Goal: Task Accomplishment & Management: Manage account settings

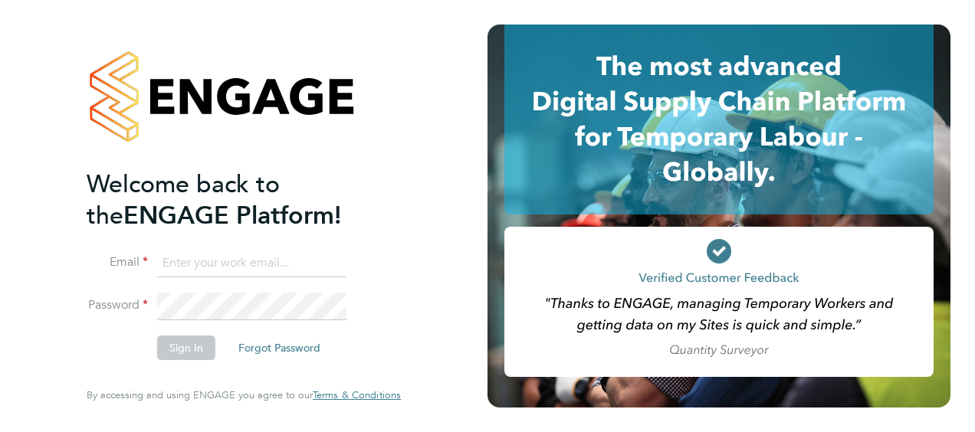
type input "[EMAIL_ADDRESS][DOMAIN_NAME]"
click at [173, 346] on button "Sign In" at bounding box center [186, 348] width 58 height 25
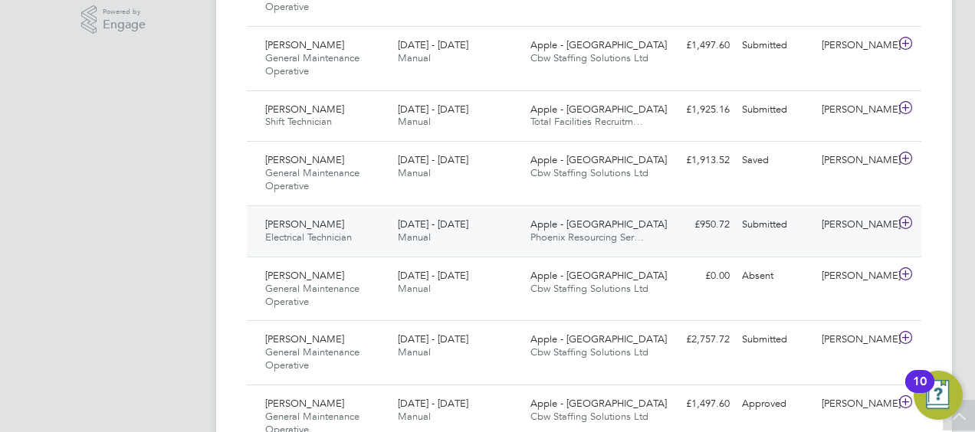
click at [292, 226] on span "[PERSON_NAME]" at bounding box center [304, 224] width 79 height 13
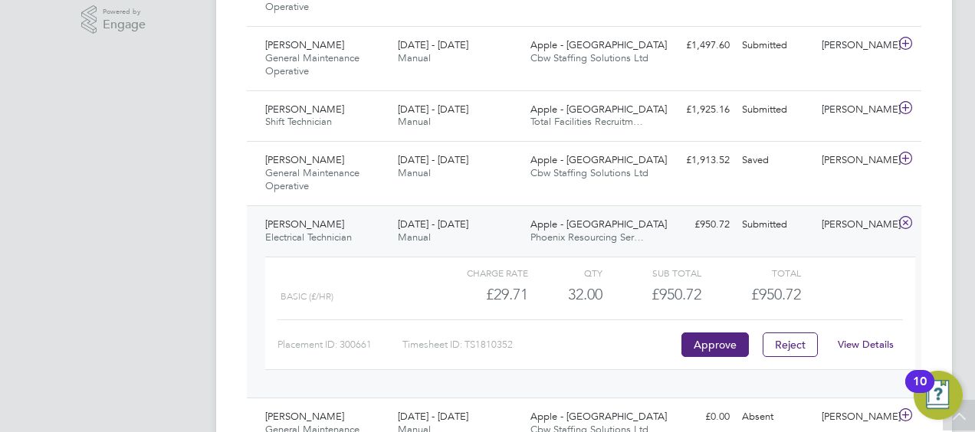
click at [851, 343] on link "View Details" at bounding box center [866, 344] width 56 height 13
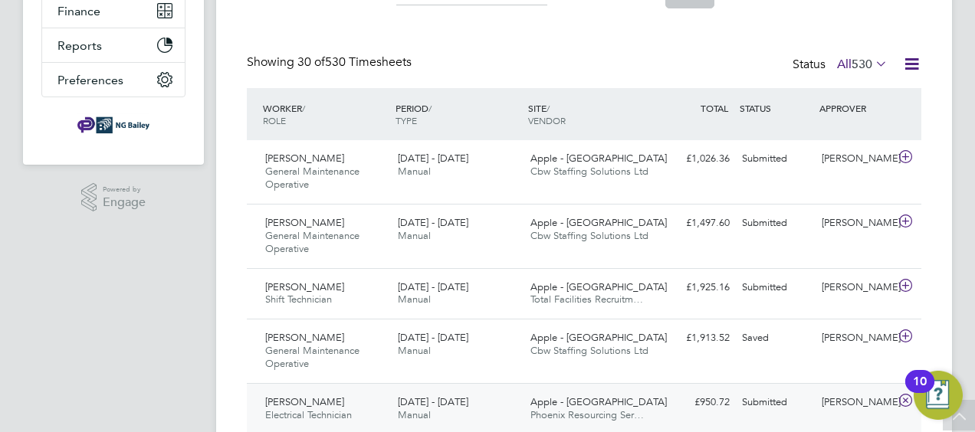
scroll to position [319, 0]
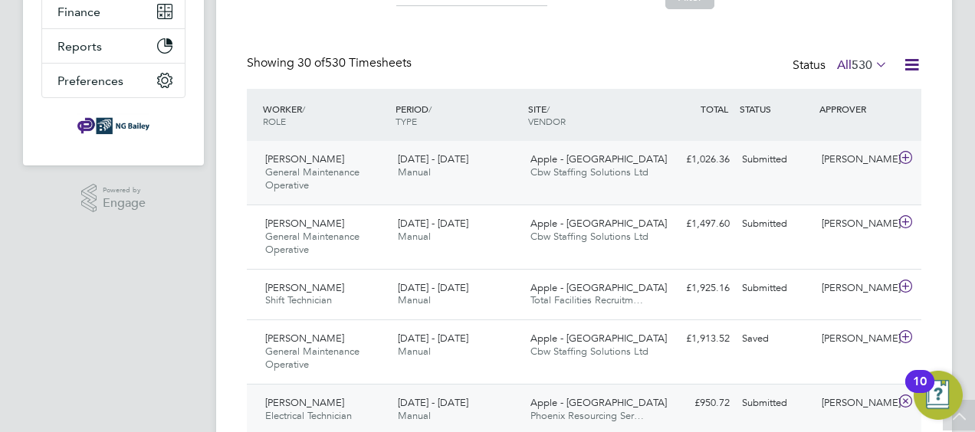
click at [313, 170] on span "General Maintenance Operative" at bounding box center [312, 179] width 94 height 26
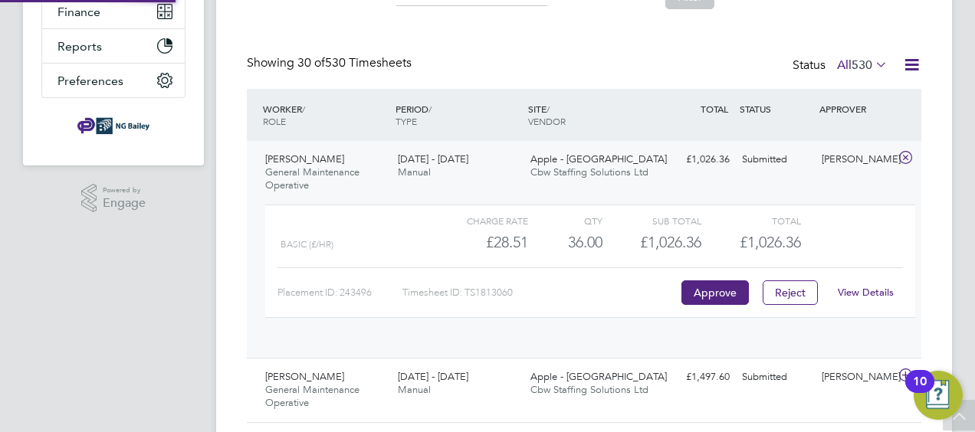
scroll to position [26, 149]
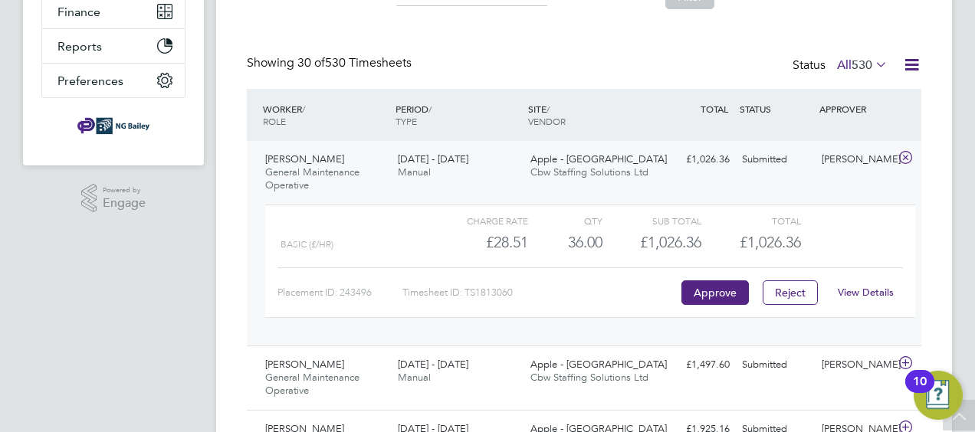
click at [860, 293] on link "View Details" at bounding box center [866, 292] width 56 height 13
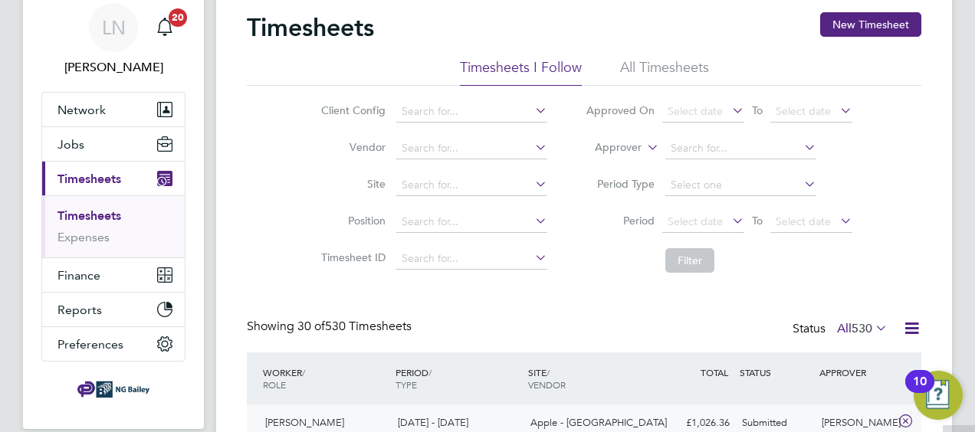
scroll to position [0, 0]
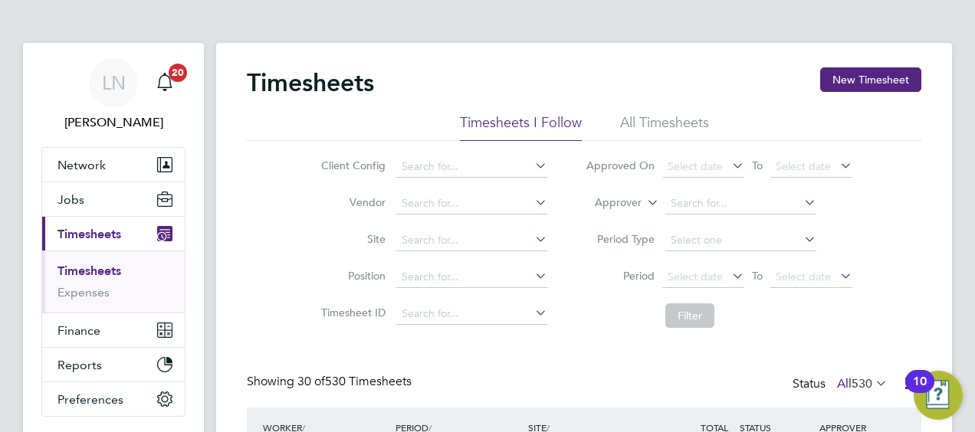
click at [78, 224] on button "Current page: Timesheets" at bounding box center [113, 234] width 143 height 34
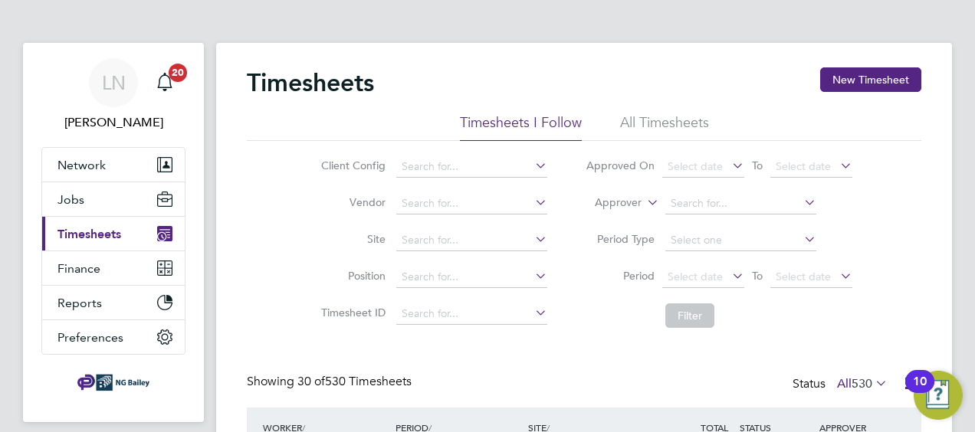
click at [90, 233] on span "Timesheets" at bounding box center [89, 234] width 64 height 15
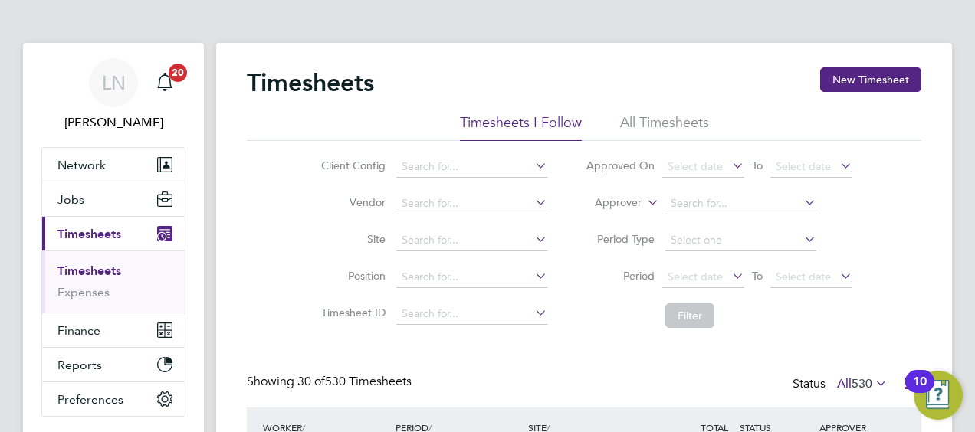
click at [107, 277] on li "Timesheets" at bounding box center [114, 274] width 115 height 21
click at [100, 265] on link "Timesheets" at bounding box center [89, 271] width 64 height 15
click at [72, 199] on span "Jobs" at bounding box center [70, 199] width 27 height 15
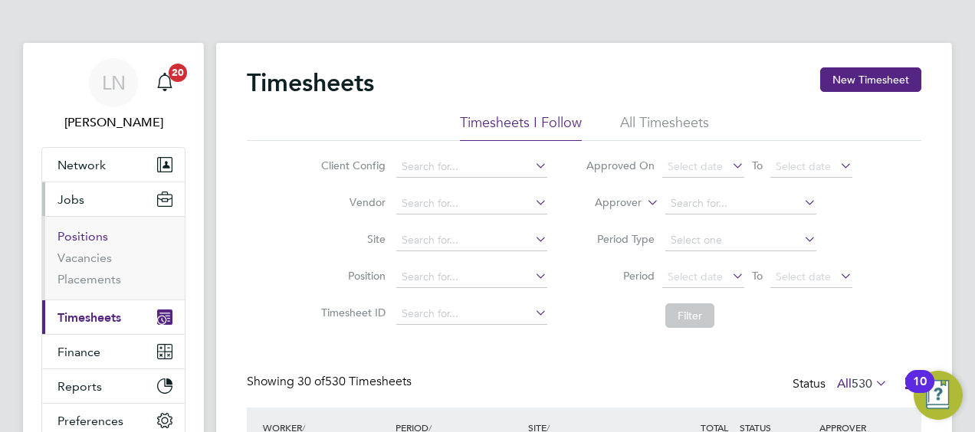
click at [84, 231] on link "Positions" at bounding box center [82, 236] width 51 height 15
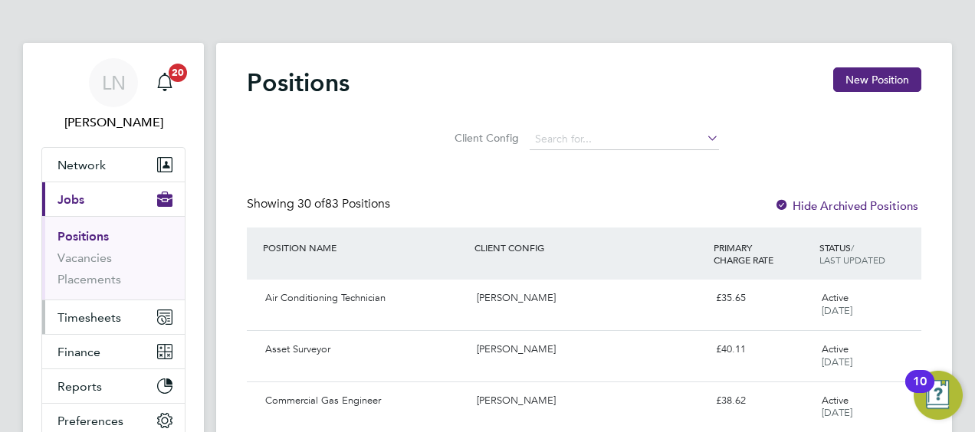
click at [107, 310] on span "Timesheets" at bounding box center [89, 317] width 64 height 15
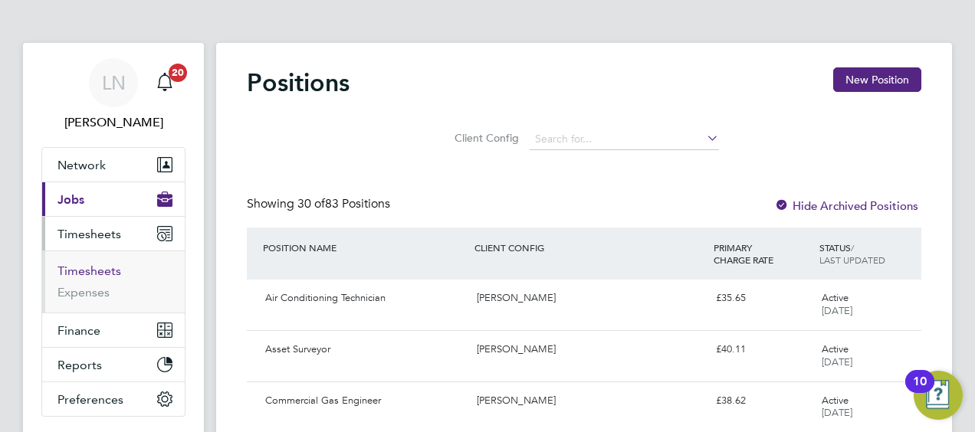
click at [82, 265] on link "Timesheets" at bounding box center [89, 271] width 64 height 15
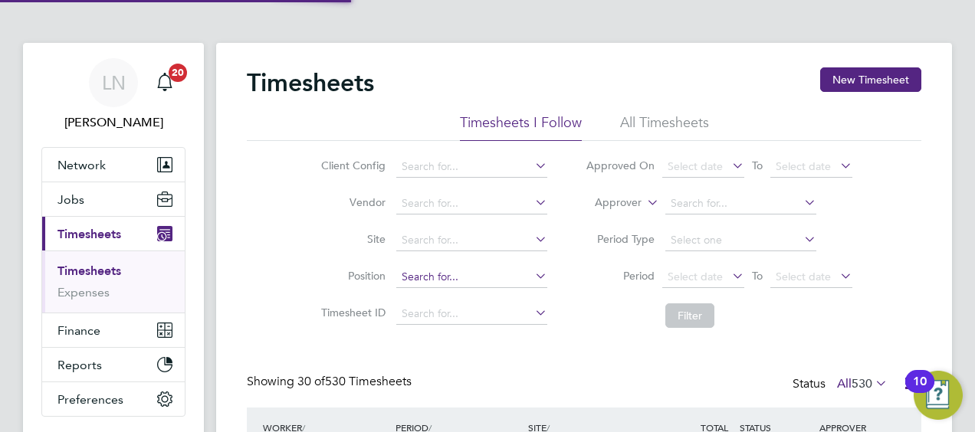
scroll to position [38, 133]
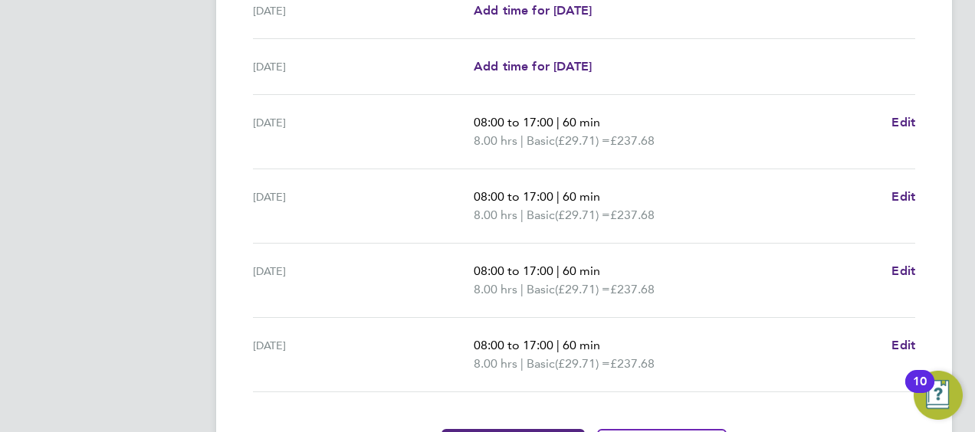
scroll to position [654, 0]
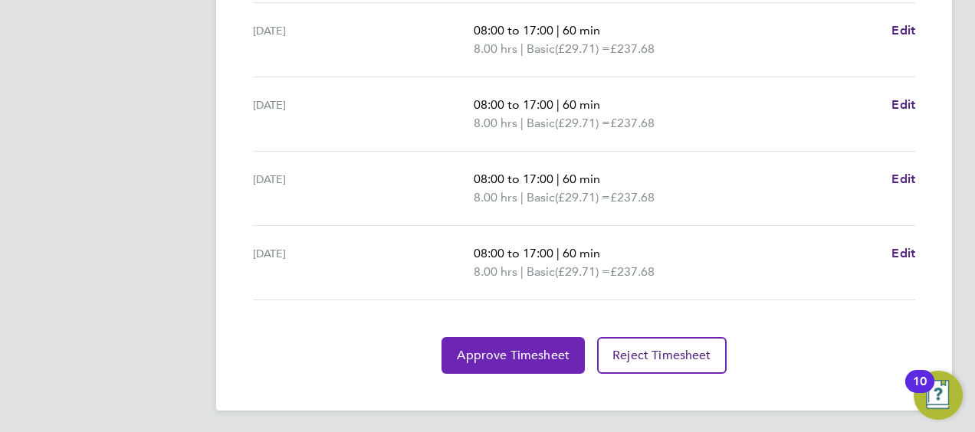
click at [513, 353] on span "Approve Timesheet" at bounding box center [513, 355] width 113 height 15
click at [490, 349] on span "Approve Timesheet" at bounding box center [513, 355] width 113 height 15
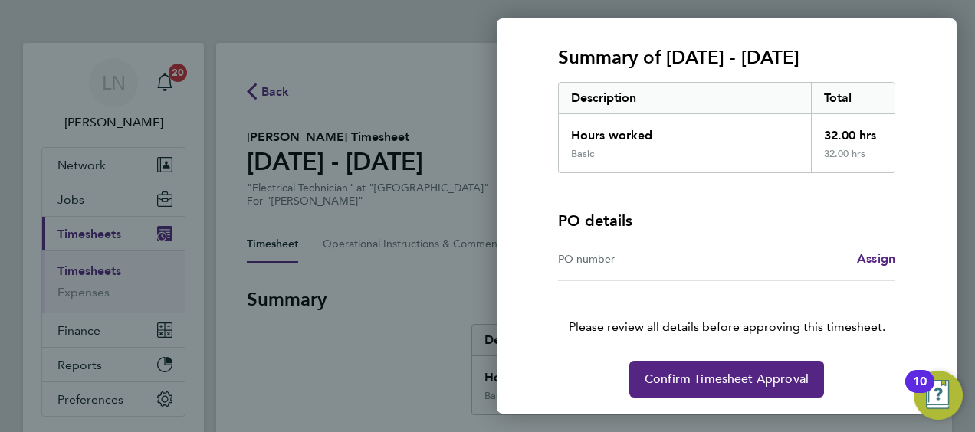
scroll to position [195, 0]
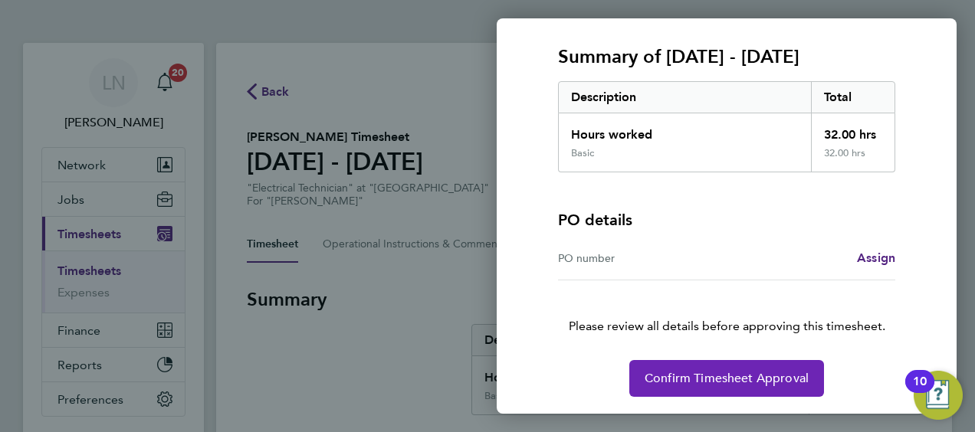
click at [711, 379] on span "Confirm Timesheet Approval" at bounding box center [726, 378] width 164 height 15
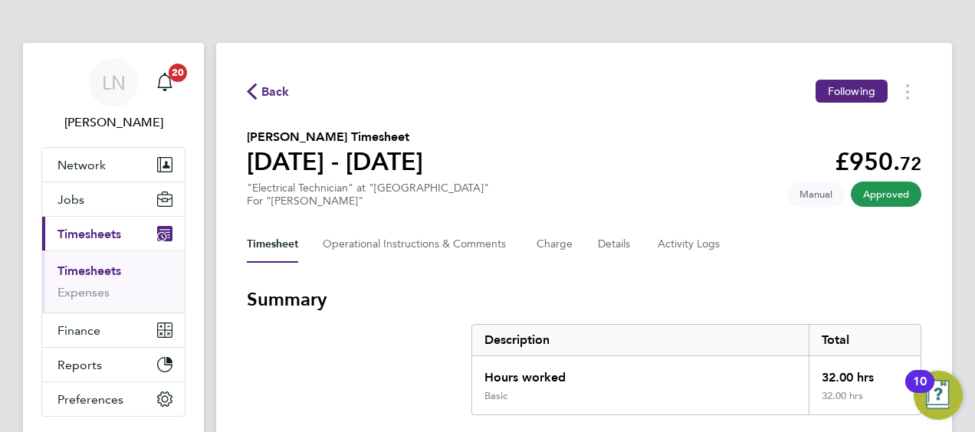
click at [264, 85] on span "Back" at bounding box center [275, 92] width 28 height 18
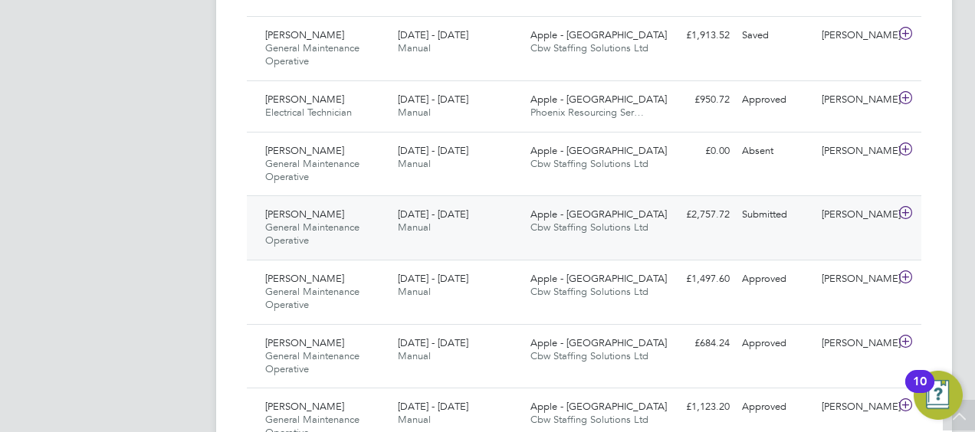
click at [302, 224] on span "General Maintenance Operative" at bounding box center [312, 234] width 94 height 26
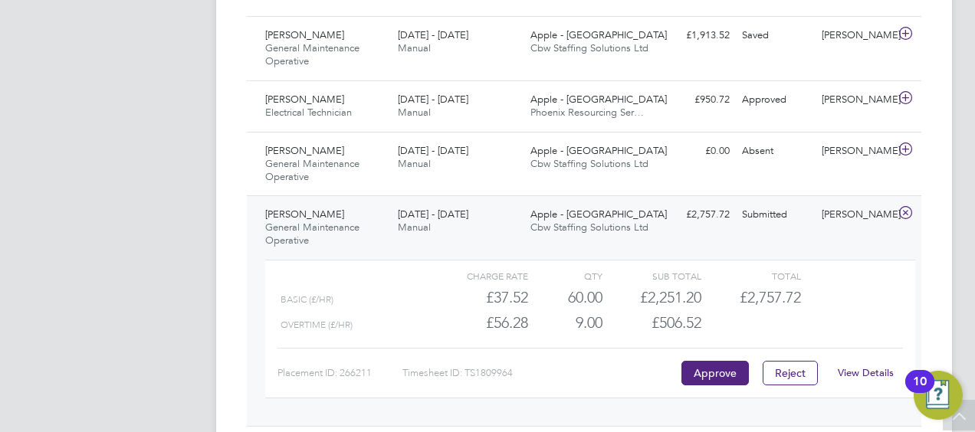
click at [860, 369] on link "View Details" at bounding box center [866, 372] width 56 height 13
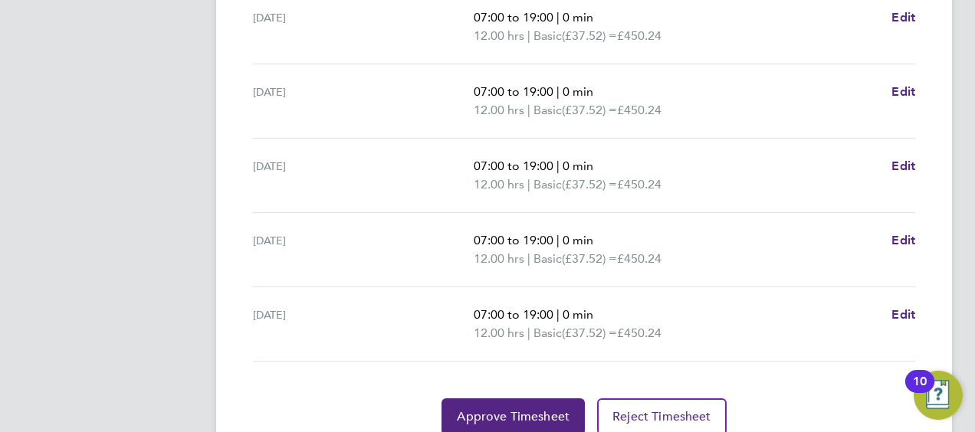
scroll to position [706, 0]
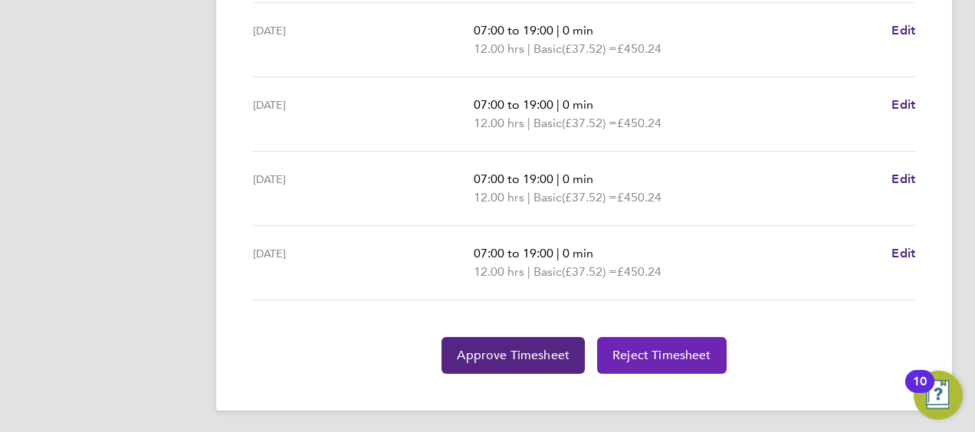
click at [641, 348] on span "Reject Timesheet" at bounding box center [661, 355] width 99 height 15
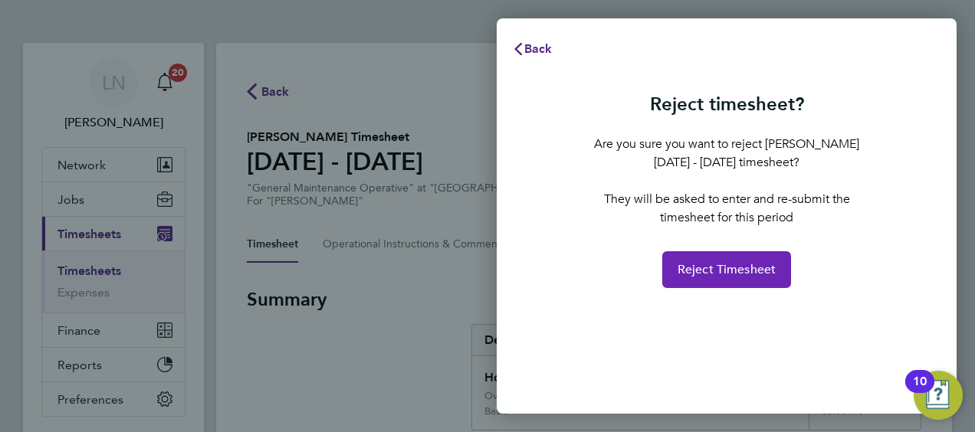
click at [717, 280] on button "Reject Timesheet" at bounding box center [727, 269] width 130 height 37
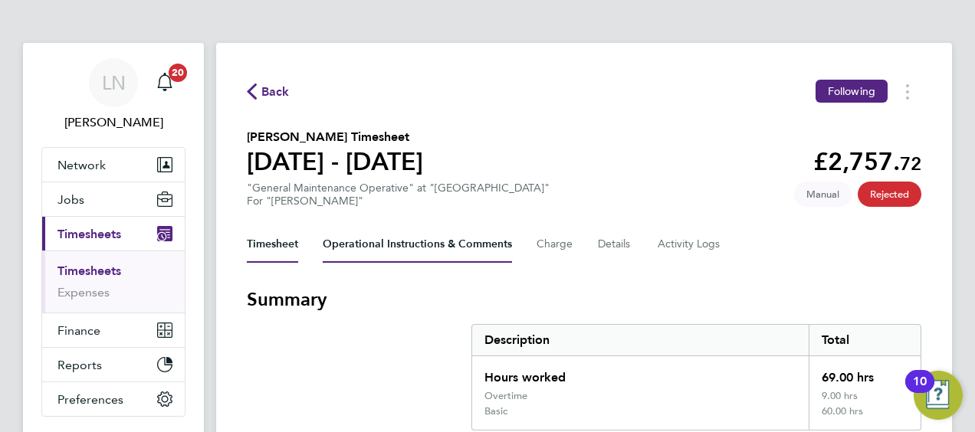
click at [406, 242] on Comments-tab "Operational Instructions & Comments" at bounding box center [417, 244] width 189 height 37
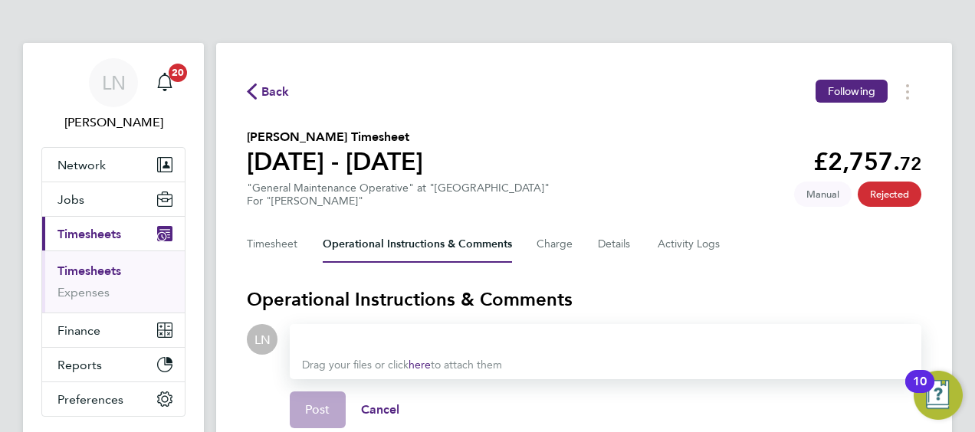
scroll to position [44, 0]
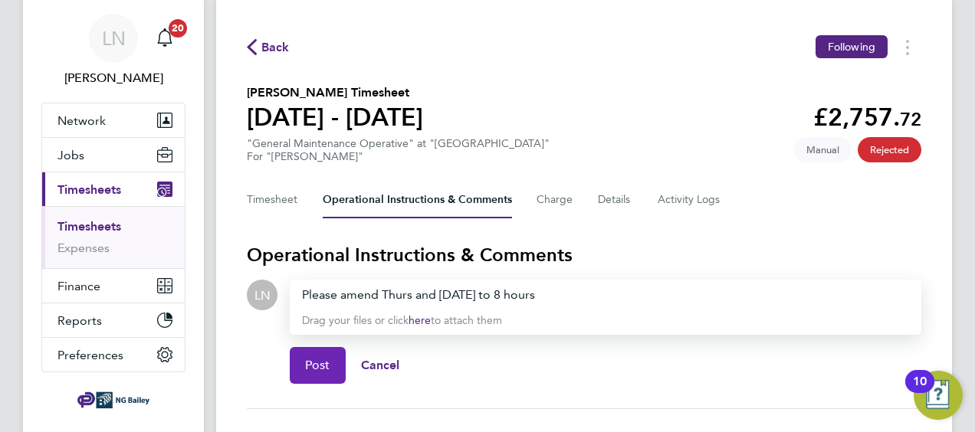
drag, startPoint x: 303, startPoint y: 377, endPoint x: 578, endPoint y: 299, distance: 286.0
click at [578, 299] on div "Please amend Thurs and Friday to 8 hours Drag your files or click here to attac…" at bounding box center [605, 338] width 631 height 116
click at [573, 296] on div "Please amend Thurs and Friday to 8 hours" at bounding box center [605, 295] width 607 height 18
click at [303, 376] on button "Post" at bounding box center [318, 365] width 56 height 37
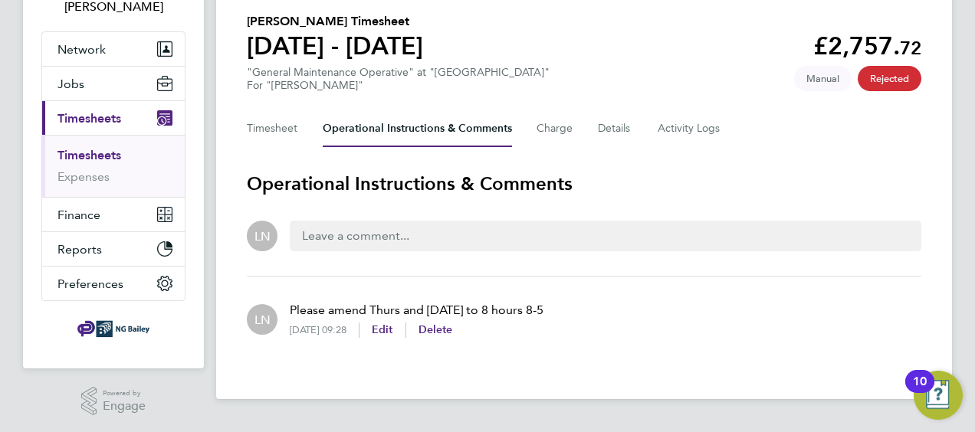
scroll to position [0, 0]
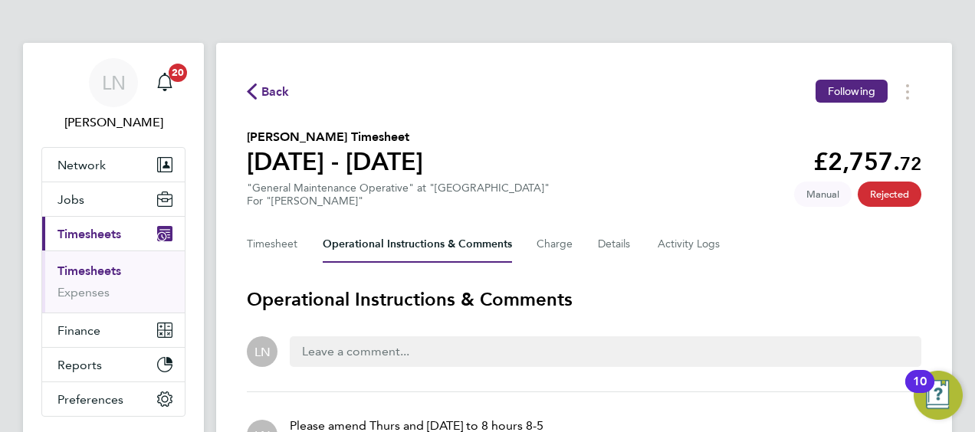
click at [268, 91] on span "Back" at bounding box center [275, 92] width 28 height 18
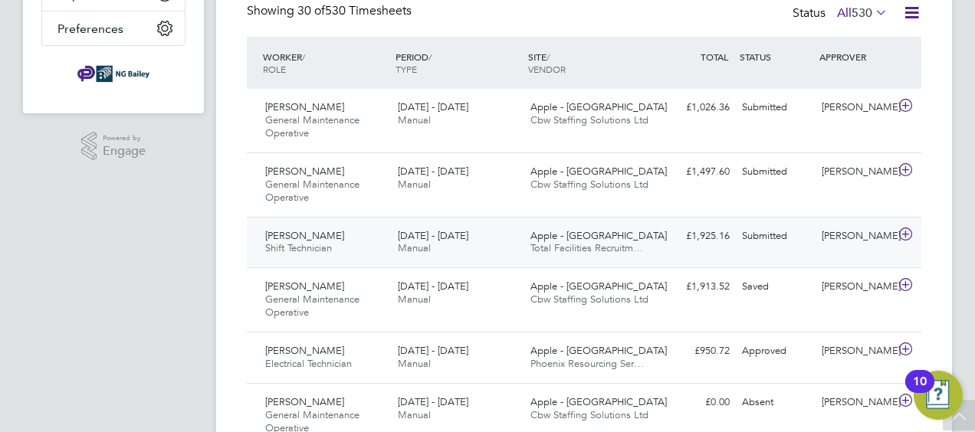
click at [299, 246] on span "Shift Technician" at bounding box center [298, 247] width 67 height 13
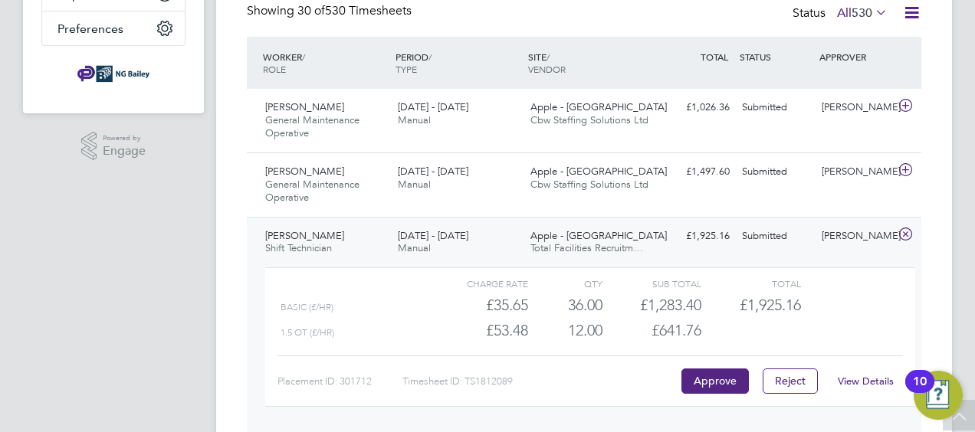
click at [858, 372] on div "View Details" at bounding box center [865, 381] width 75 height 25
click at [854, 379] on link "View Details" at bounding box center [866, 381] width 56 height 13
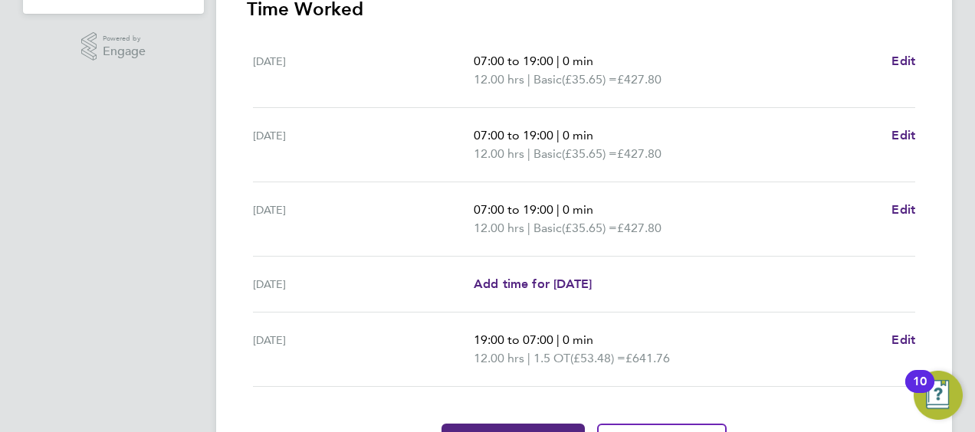
scroll to position [558, 0]
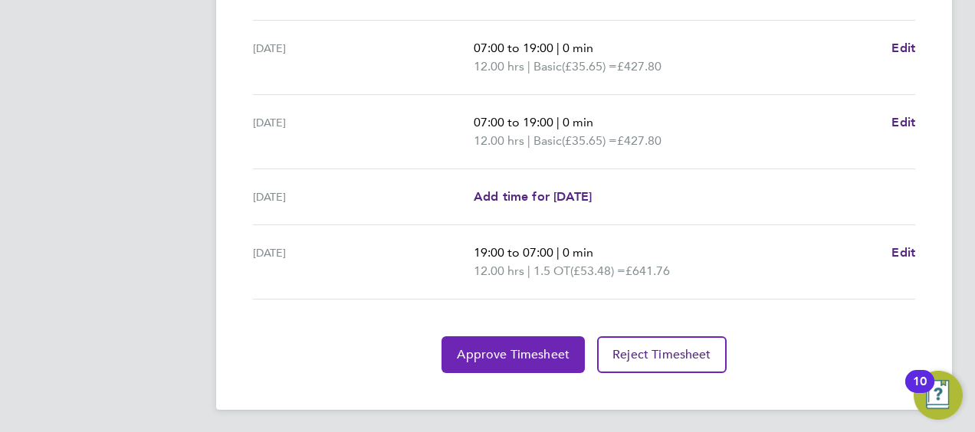
click at [495, 356] on span "Approve Timesheet" at bounding box center [513, 354] width 113 height 15
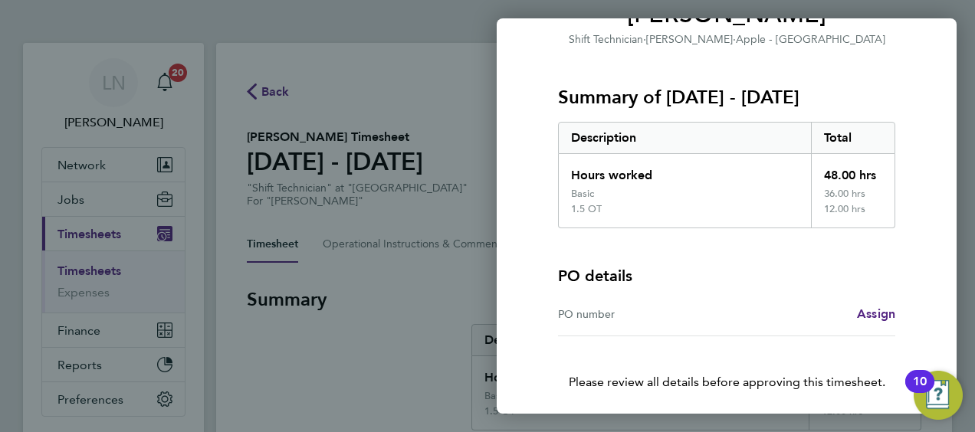
scroll to position [210, 0]
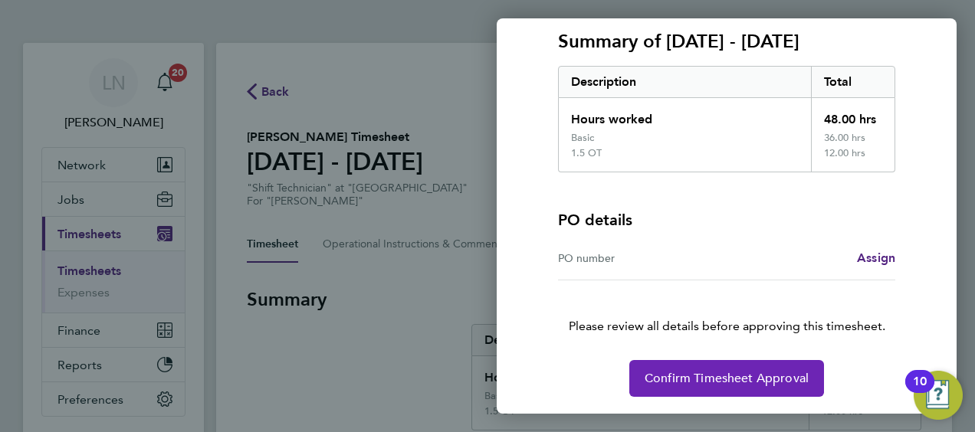
click at [696, 369] on button "Confirm Timesheet Approval" at bounding box center [726, 378] width 195 height 37
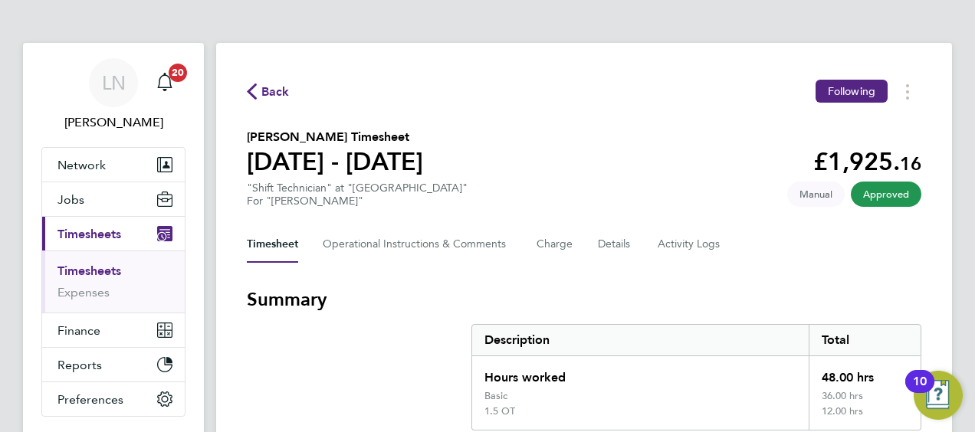
click at [254, 86] on icon "button" at bounding box center [252, 92] width 10 height 16
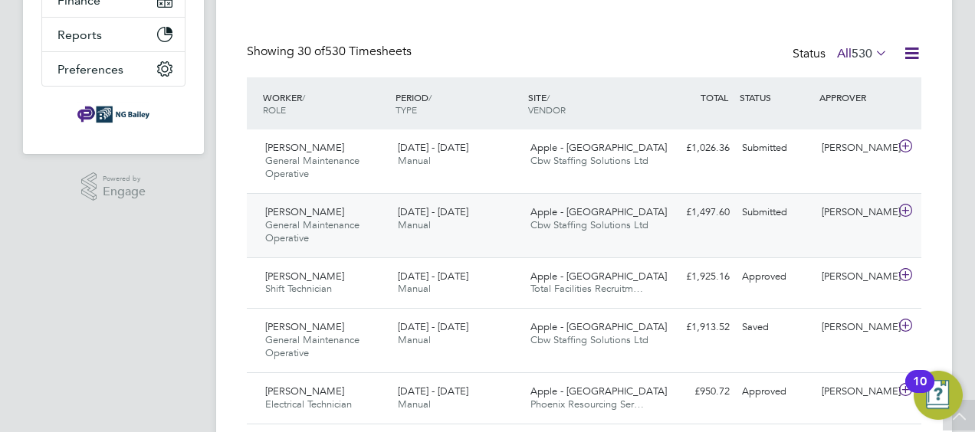
click at [293, 215] on span "[PERSON_NAME]" at bounding box center [304, 211] width 79 height 13
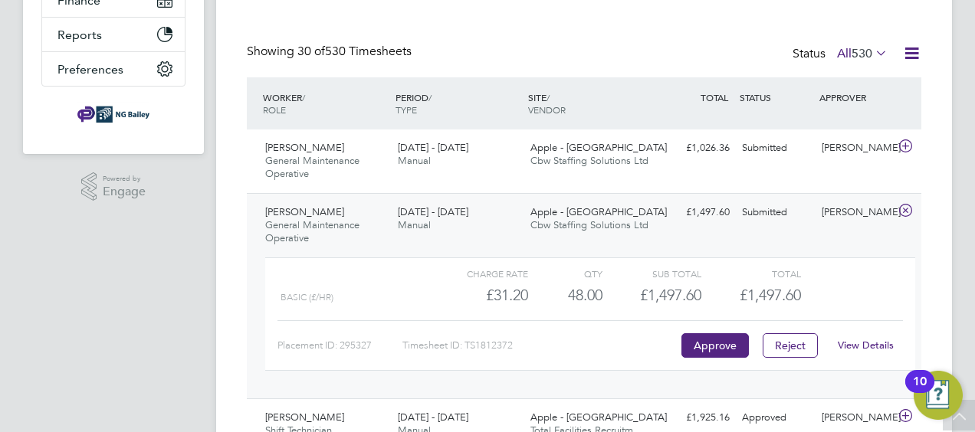
click at [861, 346] on link "View Details" at bounding box center [866, 345] width 56 height 13
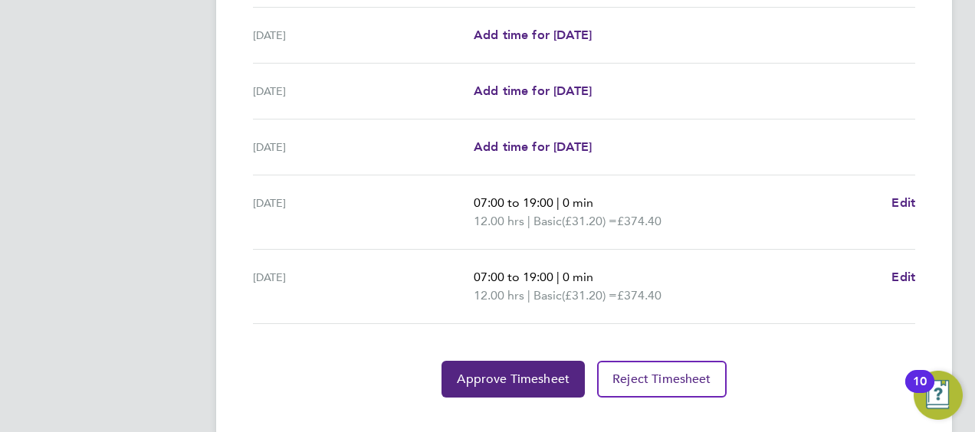
scroll to position [654, 0]
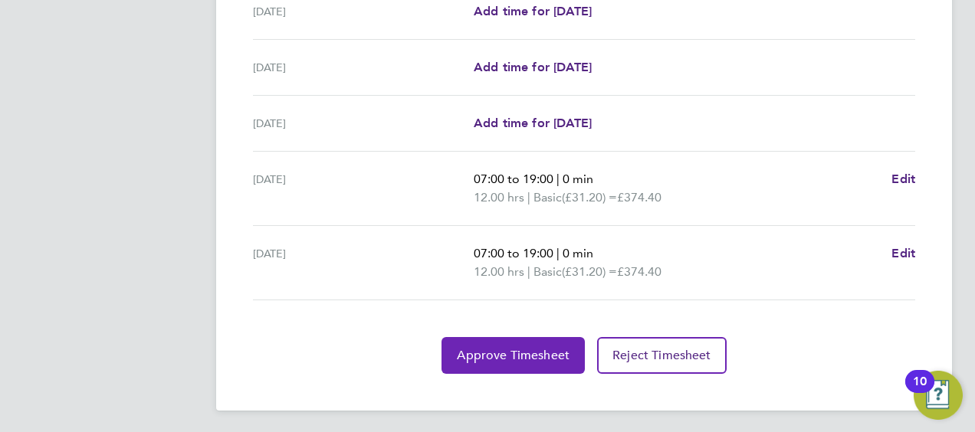
click at [518, 348] on span "Approve Timesheet" at bounding box center [513, 355] width 113 height 15
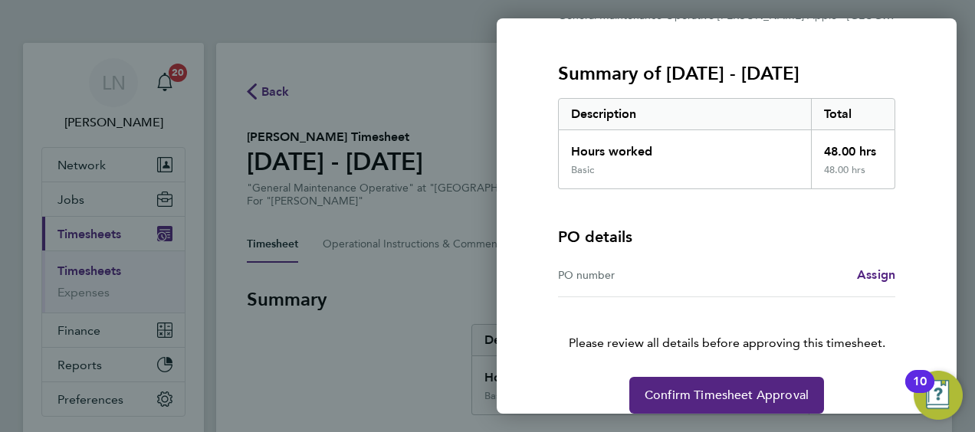
scroll to position [195, 0]
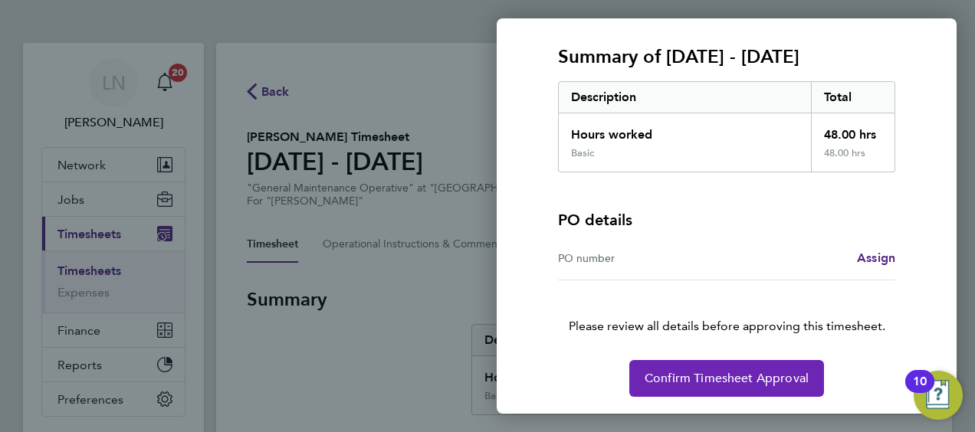
click at [699, 371] on span "Confirm Timesheet Approval" at bounding box center [726, 378] width 164 height 15
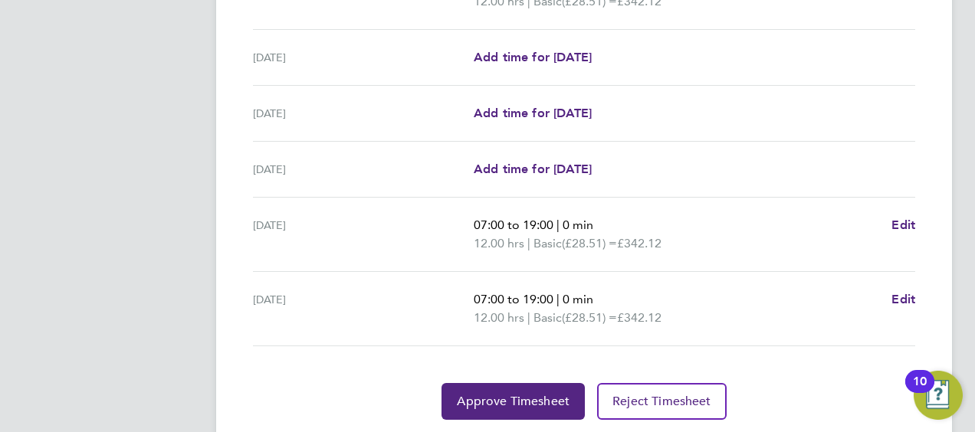
scroll to position [600, 0]
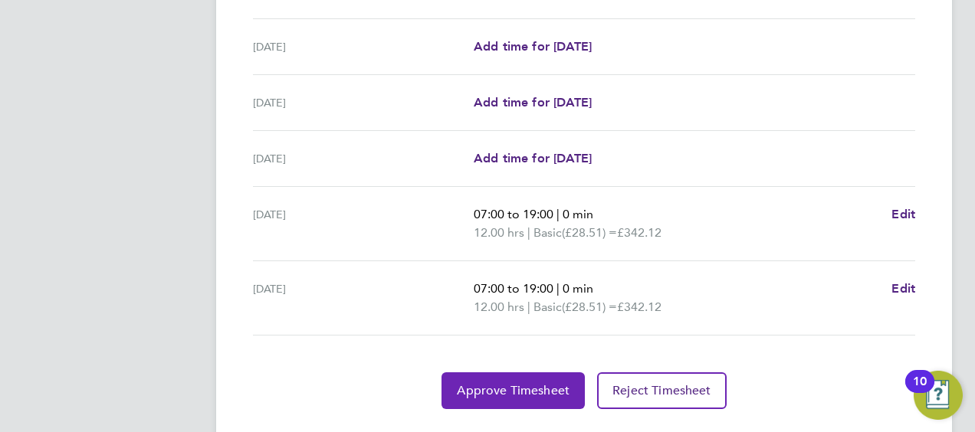
click at [513, 386] on span "Approve Timesheet" at bounding box center [513, 390] width 113 height 15
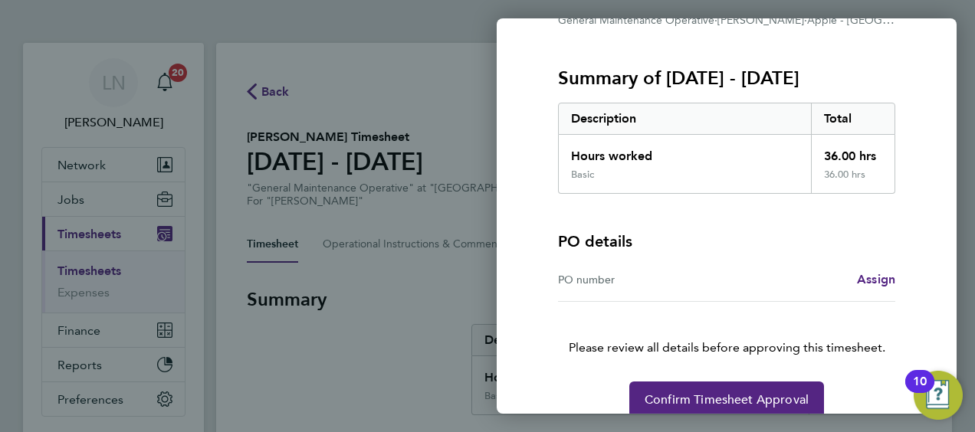
scroll to position [195, 0]
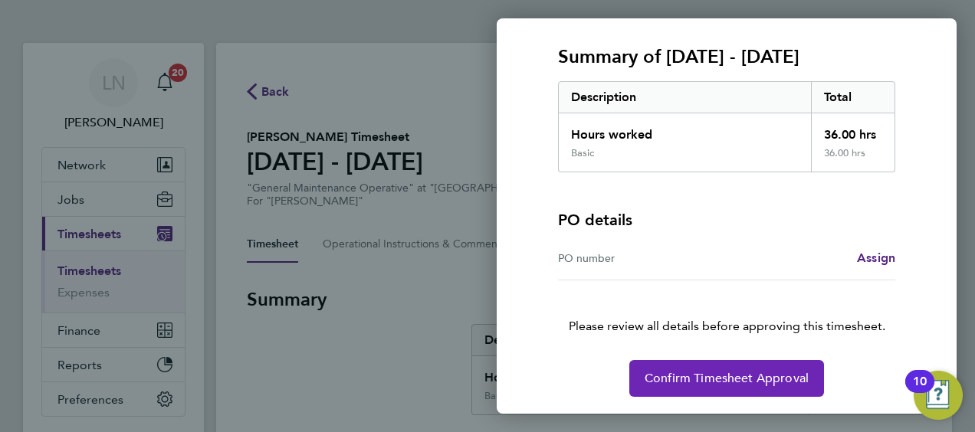
click at [731, 384] on button "Confirm Timesheet Approval" at bounding box center [726, 378] width 195 height 37
